Goal: Ask a question

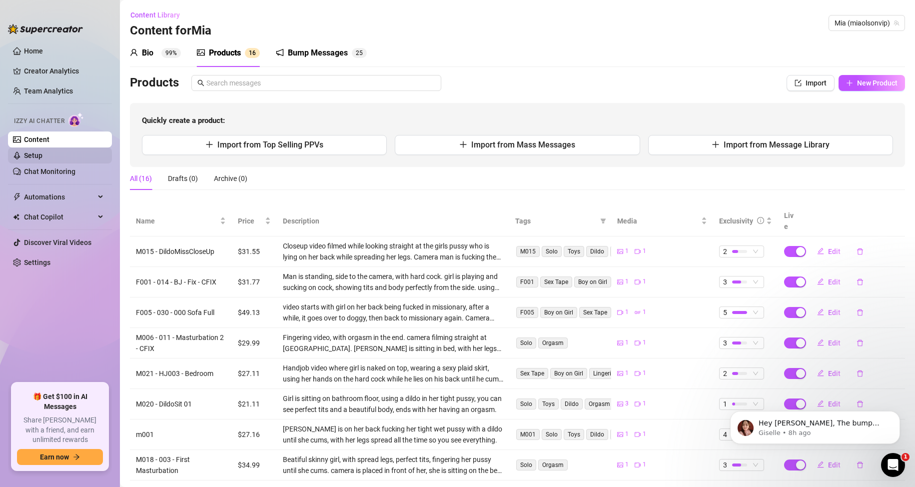
click at [42, 156] on link "Setup" at bounding box center [33, 155] width 18 height 8
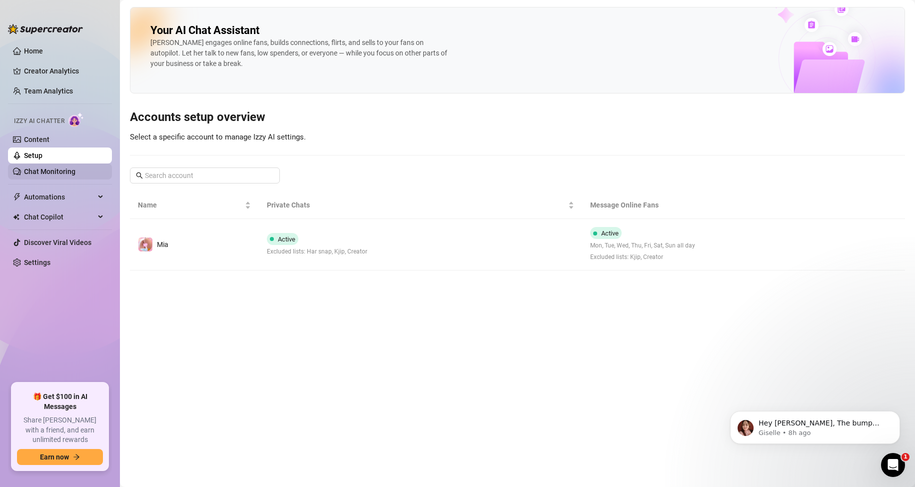
click at [39, 172] on link "Chat Monitoring" at bounding box center [49, 171] width 51 height 8
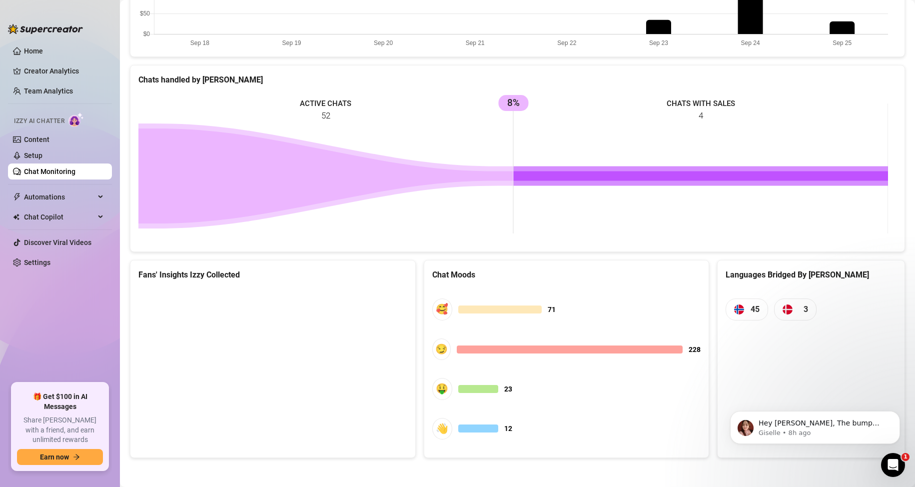
scroll to position [370, 0]
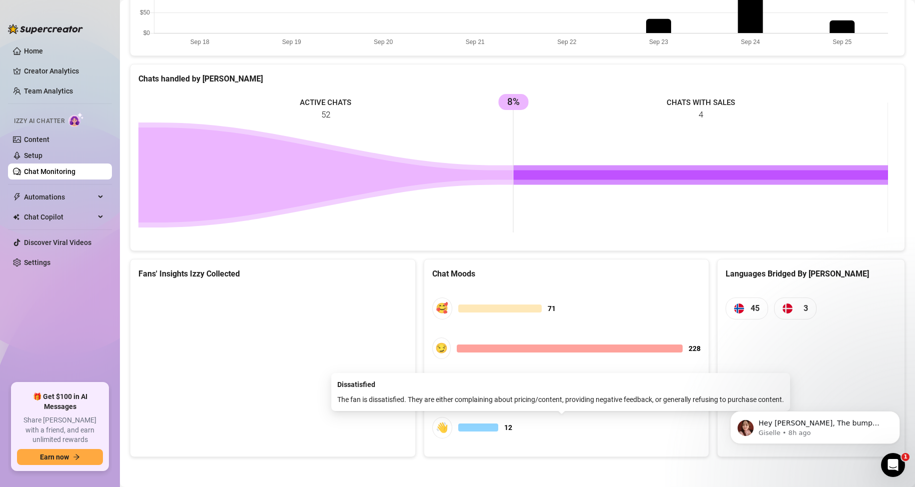
click at [469, 430] on div at bounding box center [478, 427] width 40 height 8
click at [438, 430] on div "👋" at bounding box center [442, 427] width 20 height 21
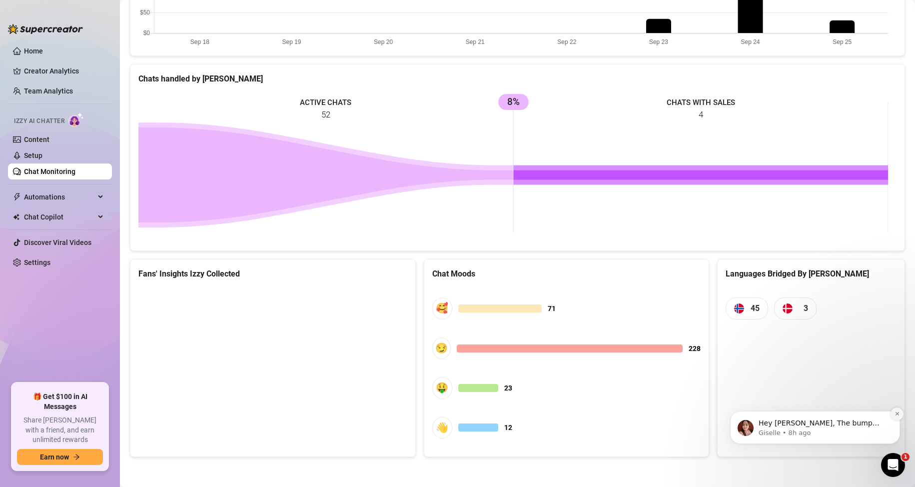
click at [898, 412] on icon "Dismiss notification" at bounding box center [897, 413] width 5 height 5
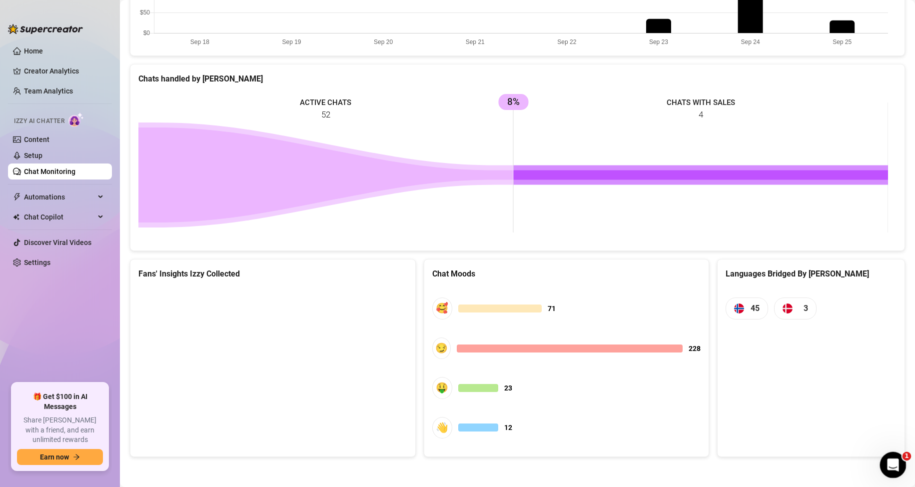
click at [888, 468] on icon "Open Intercom Messenger" at bounding box center [892, 463] width 16 height 16
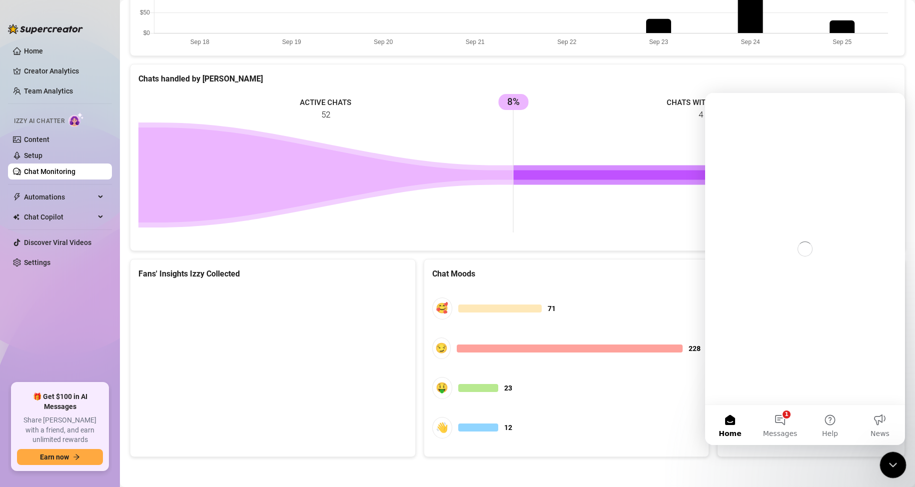
scroll to position [0, 0]
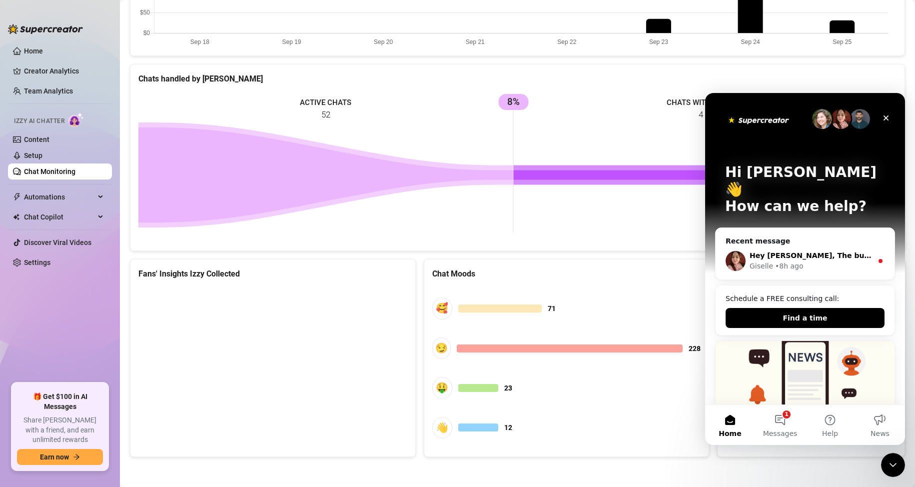
click at [791, 261] on div "• 8h ago" at bounding box center [789, 266] width 28 height 10
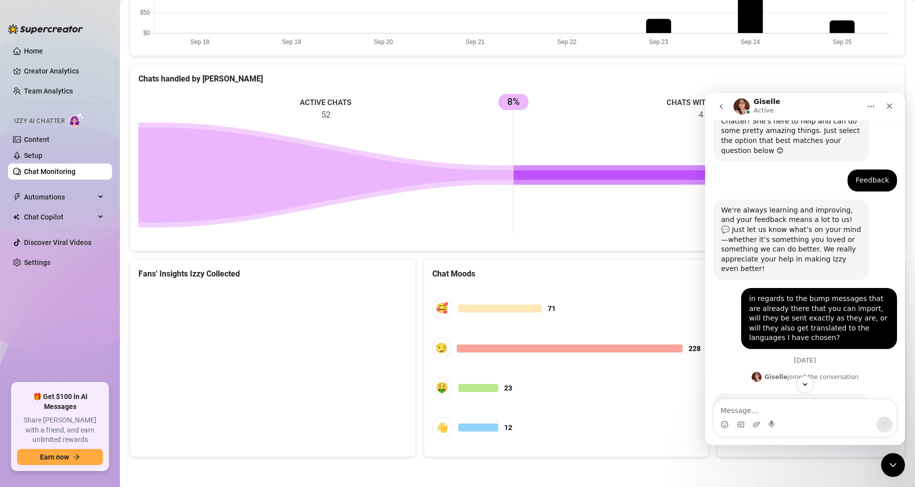
scroll to position [159, 0]
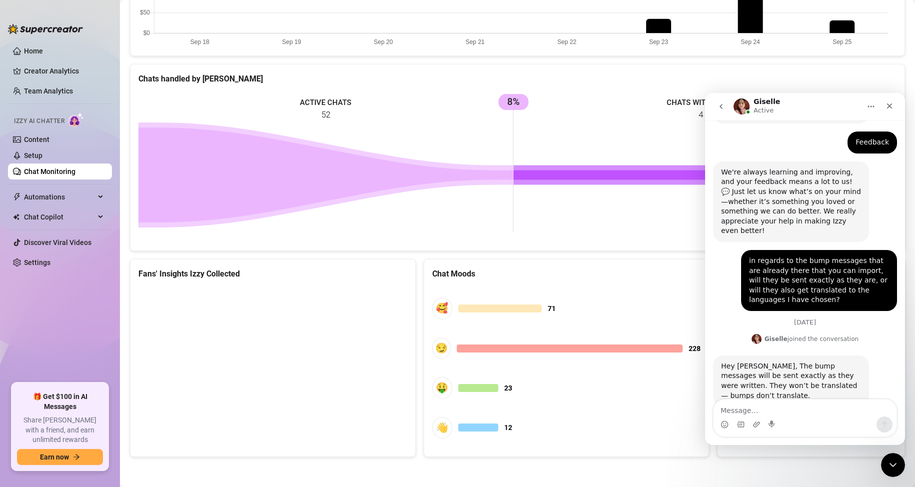
click at [765, 403] on textarea "Message…" at bounding box center [805, 407] width 183 height 17
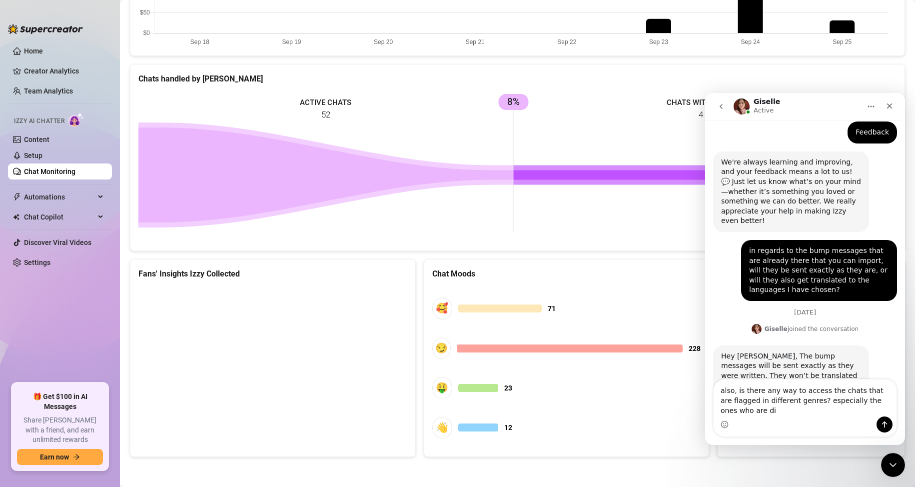
scroll to position [179, 0]
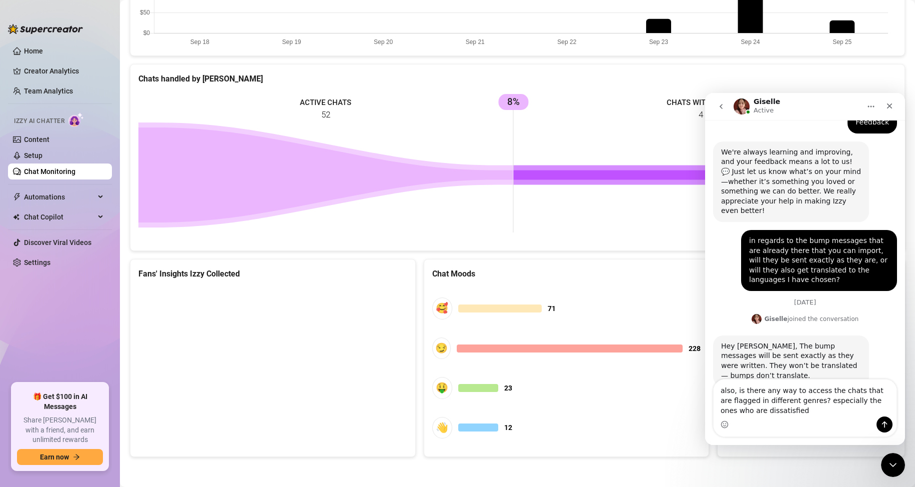
type textarea "also, is there any way to access the chats that are flagged in different genres…"
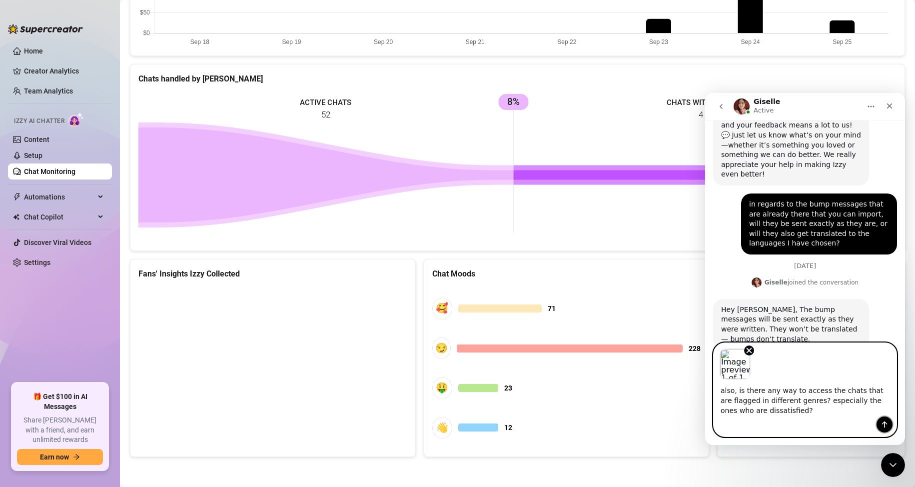
click at [885, 426] on icon "Send a message…" at bounding box center [884, 424] width 5 height 6
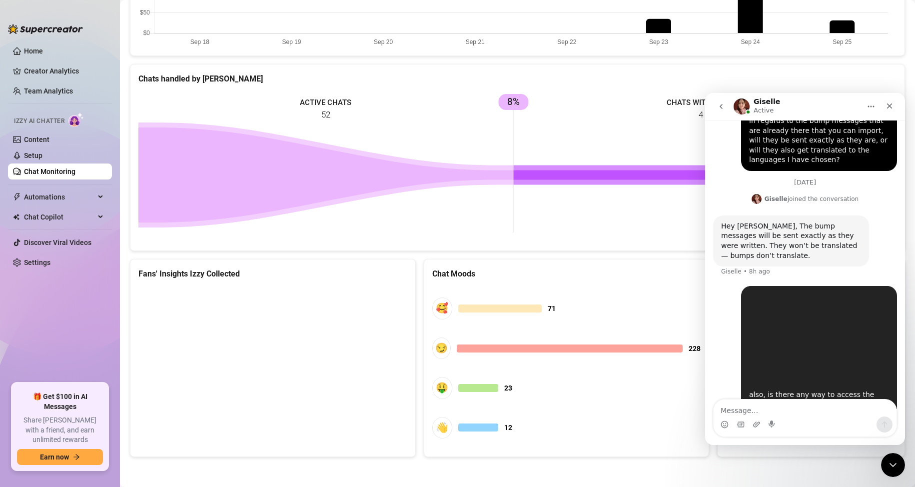
scroll to position [307, 0]
